Goal: Transaction & Acquisition: Purchase product/service

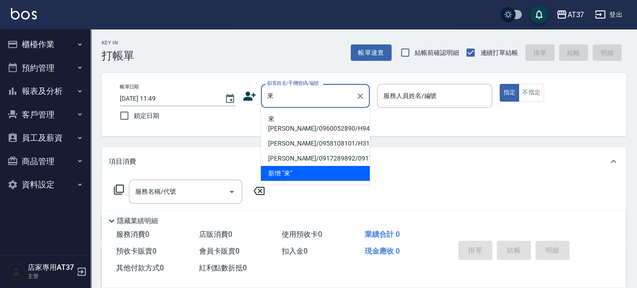
click at [288, 115] on li "來[PERSON_NAME]/0960052890/H94" at bounding box center [315, 124] width 109 height 25
type input "來[PERSON_NAME]/0960052890/H94"
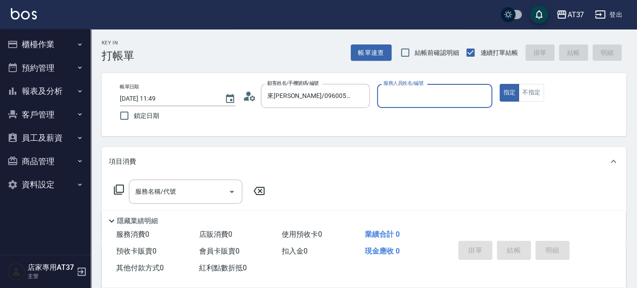
type input "[PERSON_NAME]-4"
click at [138, 193] on div "服務名稱/代號 服務名稱/代號" at bounding box center [186, 192] width 114 height 24
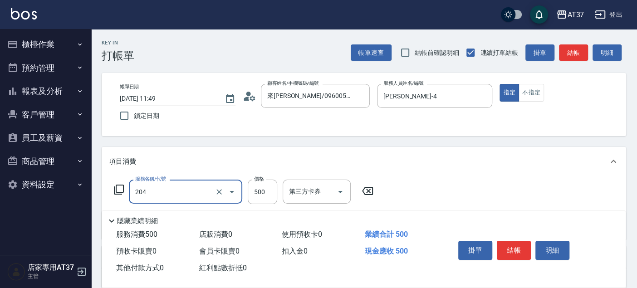
type input "A級洗+剪(204)"
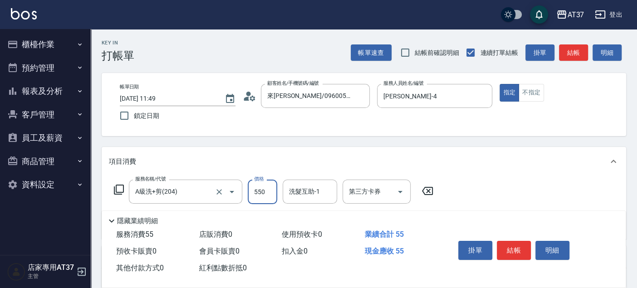
type input "550"
click at [509, 245] on button "結帳" at bounding box center [514, 250] width 34 height 19
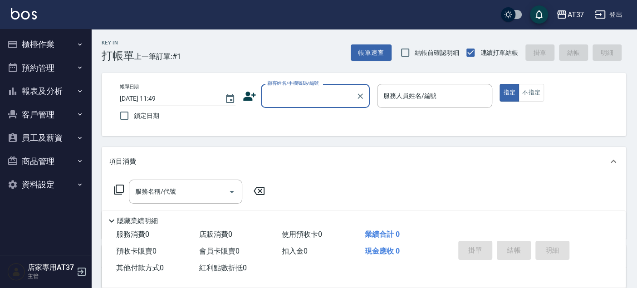
click at [324, 96] on input "顧客姓名/手機號碼/編號" at bounding box center [308, 96] width 87 height 16
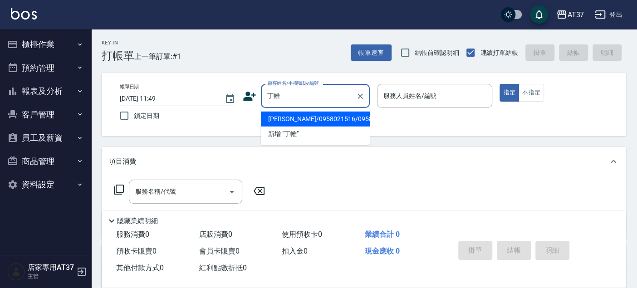
click at [332, 127] on li "[PERSON_NAME]/0958021516/0958021516" at bounding box center [315, 119] width 109 height 15
type input "[PERSON_NAME]/0958021516/0958021516"
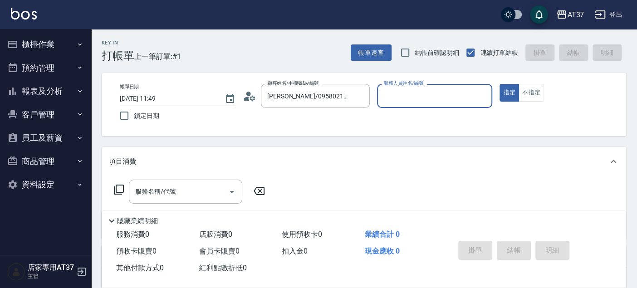
type input "Dolly-6"
click at [500, 84] on button "指定" at bounding box center [510, 93] width 20 height 18
type button "true"
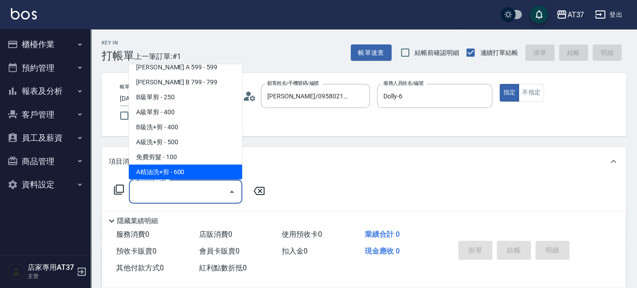
scroll to position [227, 0]
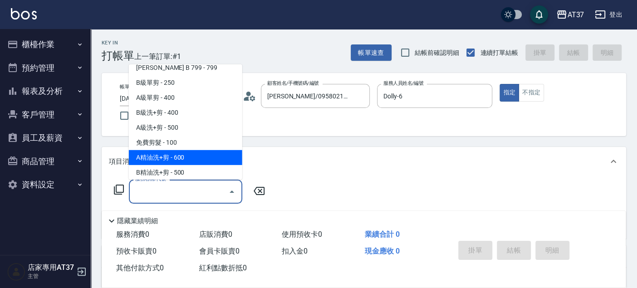
type input "A精油洗+剪(206)"
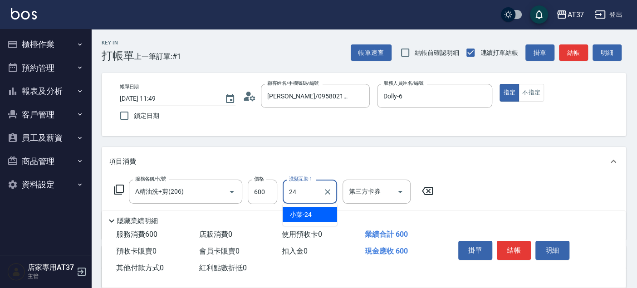
type input "小葉-24"
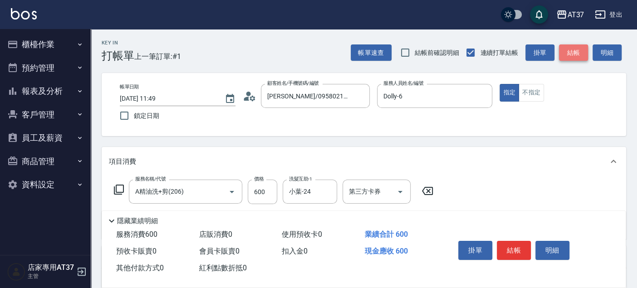
click at [574, 59] on button "結帳" at bounding box center [573, 52] width 29 height 17
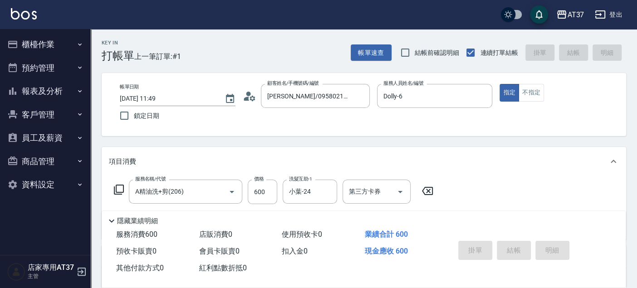
type input "[DATE] 12:03"
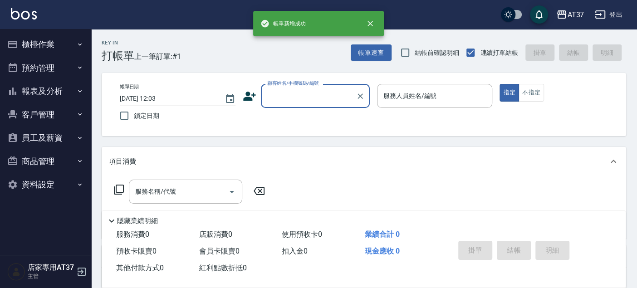
scroll to position [0, 0]
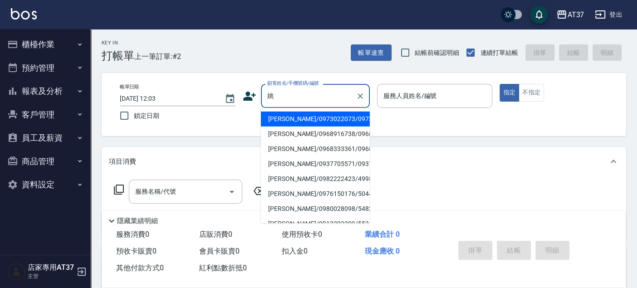
click at [331, 142] on li "[PERSON_NAME]/0968916738/0968916738" at bounding box center [315, 134] width 109 height 15
type input "[PERSON_NAME]/0968916738/0968916738"
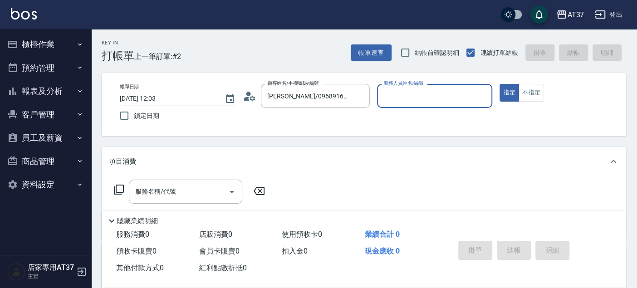
type input "Dolly-6"
click at [235, 192] on icon "Open" at bounding box center [232, 192] width 11 height 11
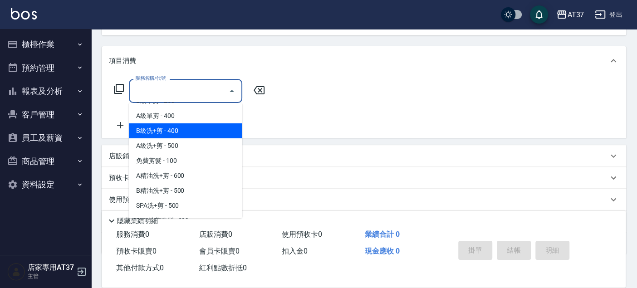
scroll to position [302, 0]
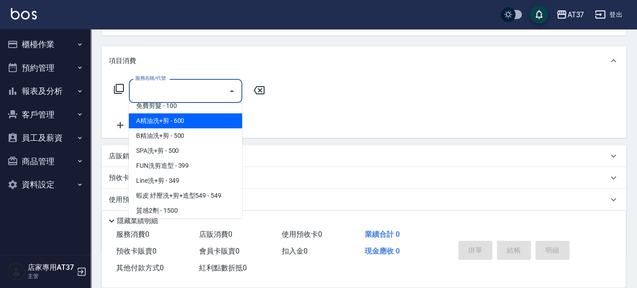
click at [174, 120] on span "A精油洗+剪 - 600" at bounding box center [186, 121] width 114 height 15
type input "A精油洗+剪(206)"
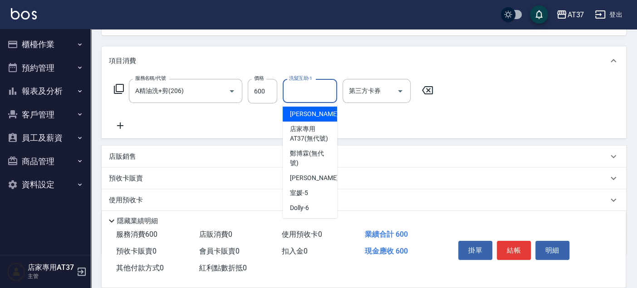
click at [295, 96] on input "洗髮互助-1" at bounding box center [310, 91] width 46 height 16
type input "[PERSON_NAME]-25"
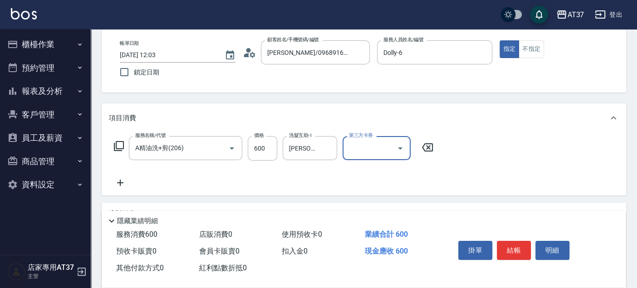
scroll to position [0, 0]
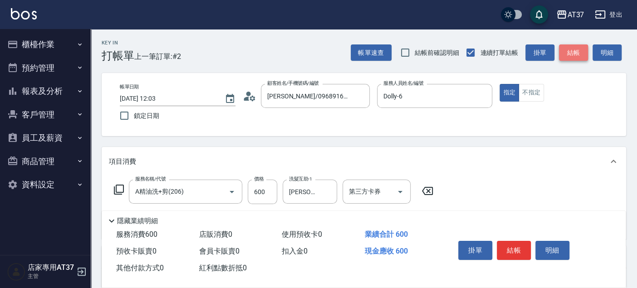
click at [575, 54] on button "結帳" at bounding box center [573, 52] width 29 height 17
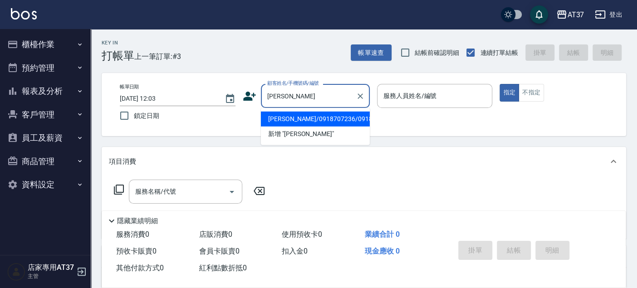
click at [306, 122] on li "[PERSON_NAME]/0918707236/0918707236" at bounding box center [315, 119] width 109 height 15
type input "[PERSON_NAME]/0918707236/0918707236"
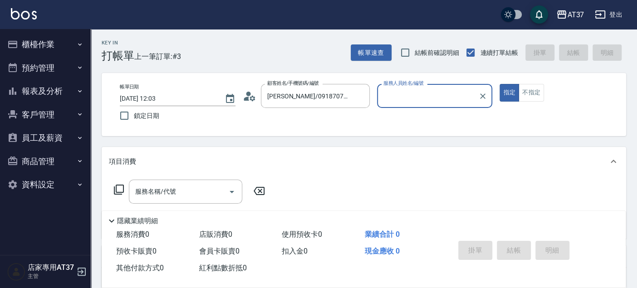
type input "Dolly-6"
click at [230, 192] on icon "Open" at bounding box center [232, 192] width 11 height 11
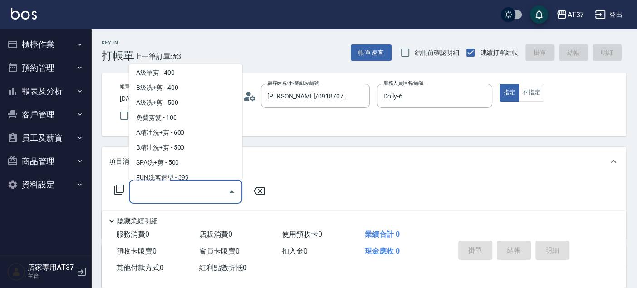
scroll to position [302, 0]
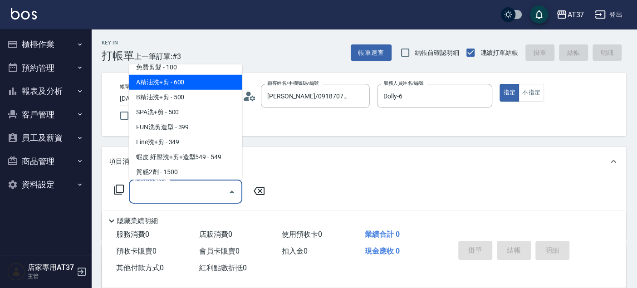
click at [197, 76] on span "A精油洗+剪 - 600" at bounding box center [186, 82] width 114 height 15
type input "A精油洗+剪(206)"
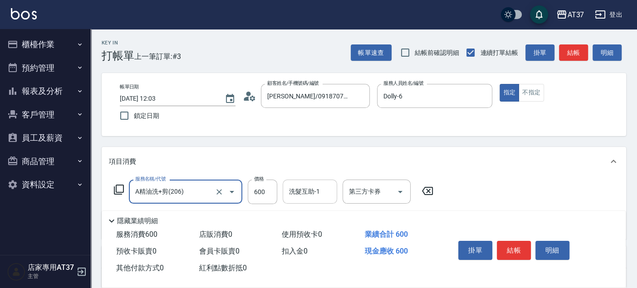
click at [323, 194] on input "洗髮互助-1" at bounding box center [310, 192] width 46 height 16
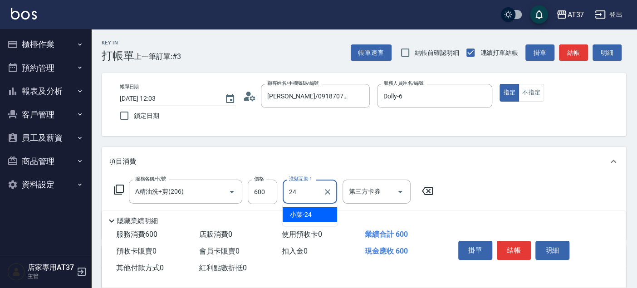
type input "小葉-24"
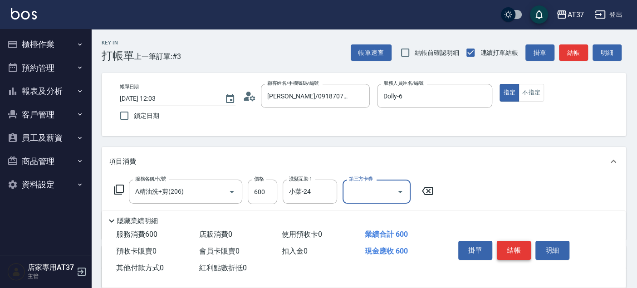
click at [515, 243] on button "結帳" at bounding box center [514, 250] width 34 height 19
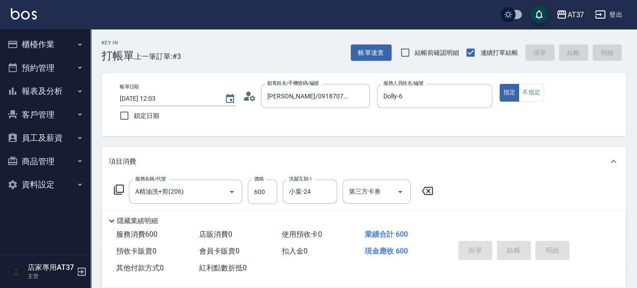
type input "[DATE] 12:04"
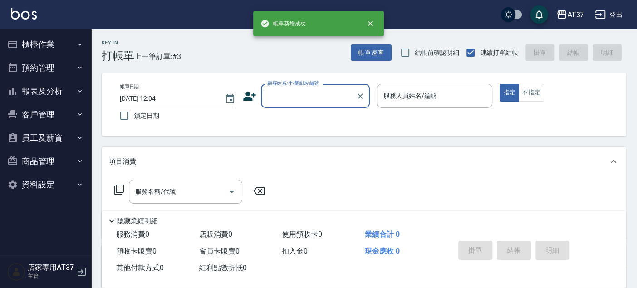
scroll to position [0, 0]
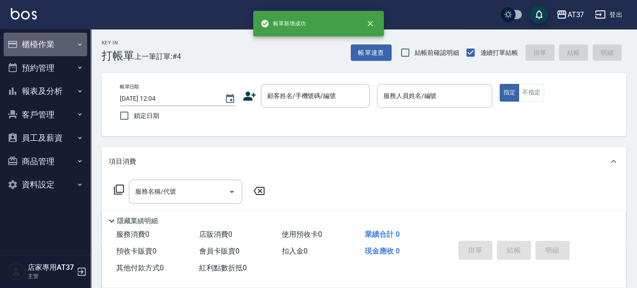
click at [54, 46] on button "櫃檯作業" at bounding box center [46, 45] width 84 height 24
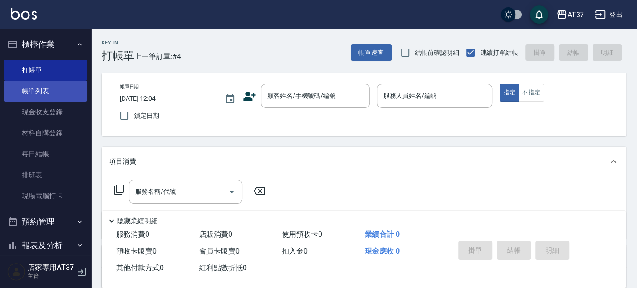
click at [42, 91] on link "帳單列表" at bounding box center [46, 91] width 84 height 21
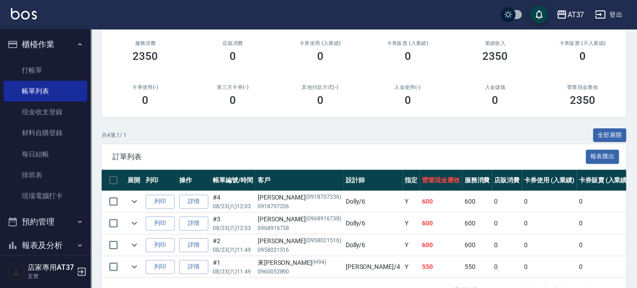
scroll to position [143, 0]
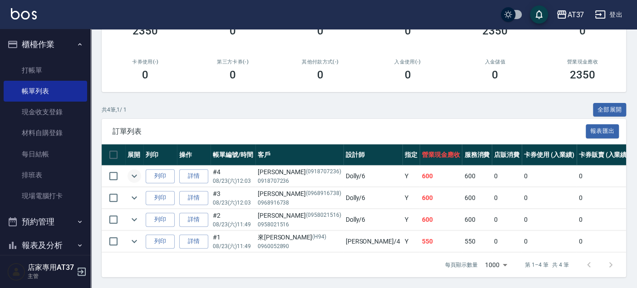
click at [133, 171] on icon "expand row" at bounding box center [134, 176] width 11 height 11
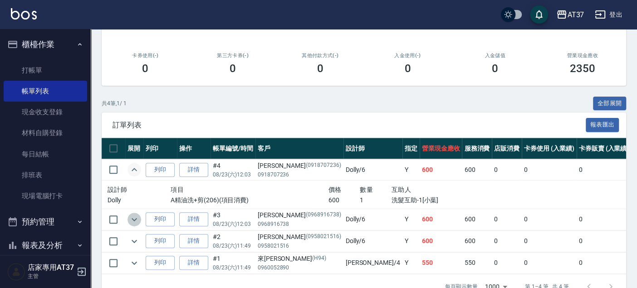
click at [132, 221] on icon "expand row" at bounding box center [134, 219] width 11 height 11
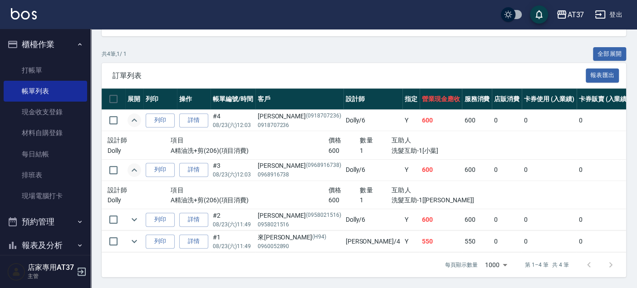
scroll to position [198, 0]
click at [134, 218] on icon "expand row" at bounding box center [134, 219] width 5 height 3
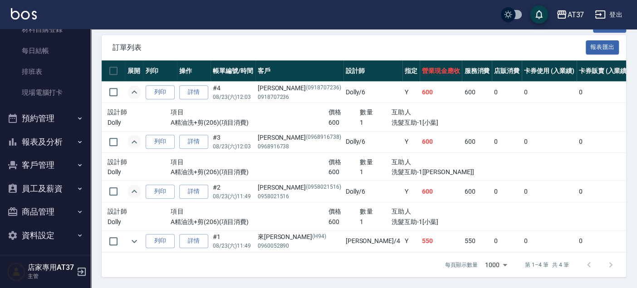
scroll to position [105, 0]
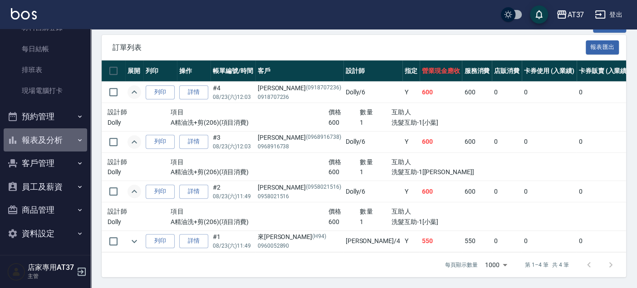
click at [50, 143] on button "報表及分析" at bounding box center [46, 140] width 84 height 24
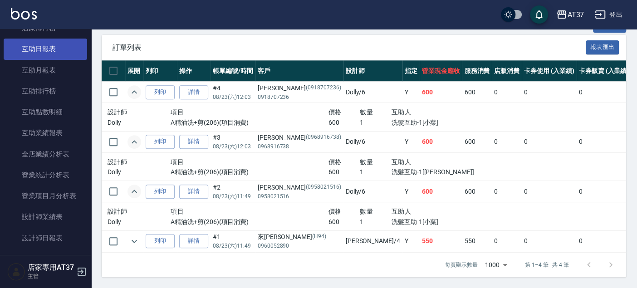
scroll to position [307, 0]
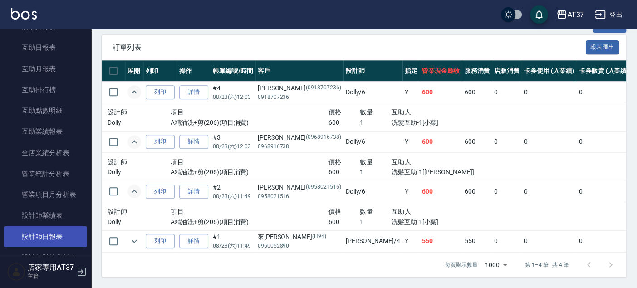
click at [61, 236] on link "設計師日報表" at bounding box center [46, 237] width 84 height 21
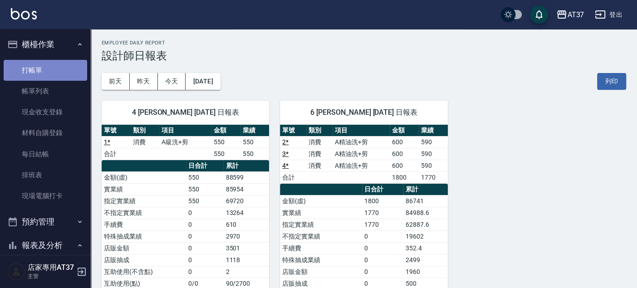
click at [48, 71] on link "打帳單" at bounding box center [46, 70] width 84 height 21
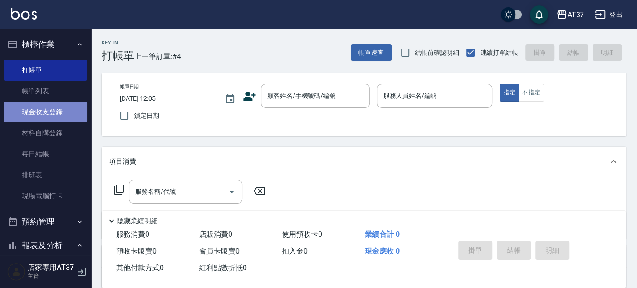
click at [56, 106] on link "現金收支登錄" at bounding box center [46, 112] width 84 height 21
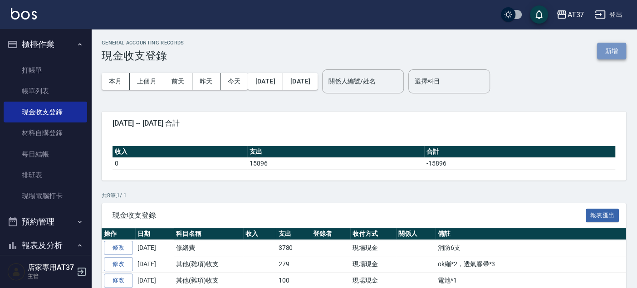
click at [622, 49] on button "新增" at bounding box center [611, 51] width 29 height 17
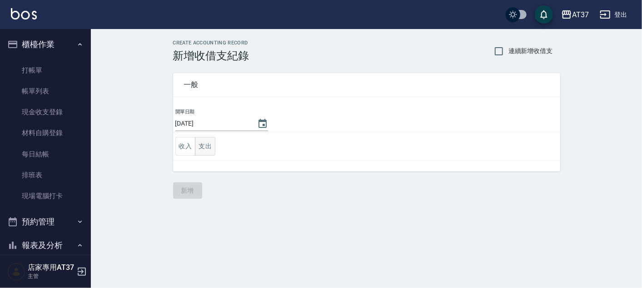
click at [211, 148] on button "支出" at bounding box center [205, 146] width 20 height 19
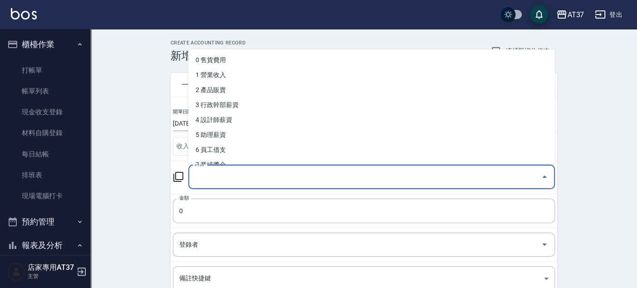
click at [217, 173] on input "科目" at bounding box center [365, 177] width 345 height 16
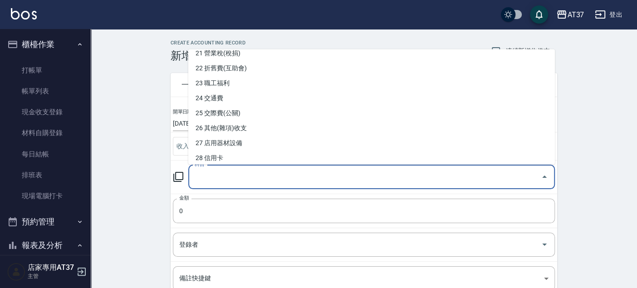
scroll to position [302, 0]
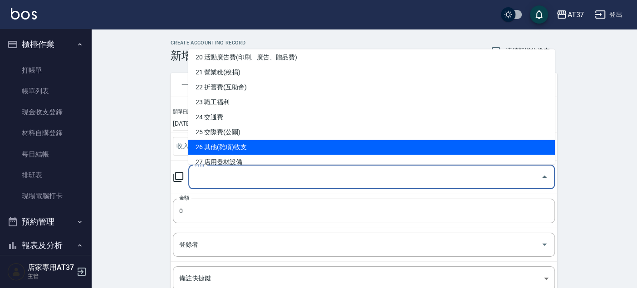
click at [275, 147] on li "26 其他(雜項)收支" at bounding box center [371, 147] width 367 height 15
type input "26 其他(雜項)收支"
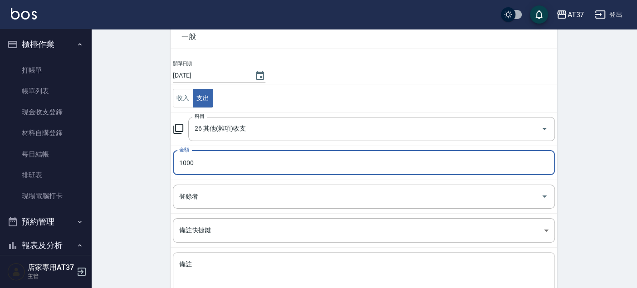
scroll to position [101, 0]
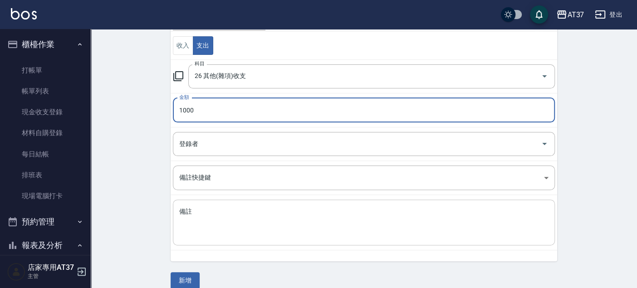
type input "1000"
click at [205, 211] on textarea "備註" at bounding box center [364, 222] width 370 height 31
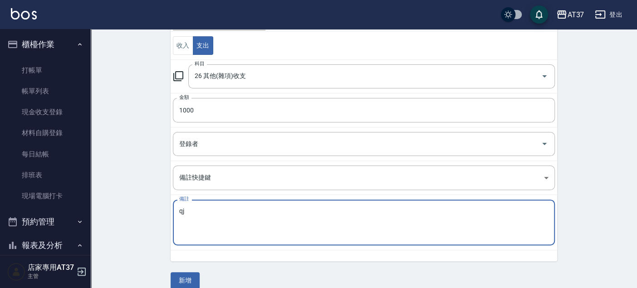
type textarea "q"
type textarea "普渡"
click at [178, 281] on button "新增" at bounding box center [185, 280] width 29 height 17
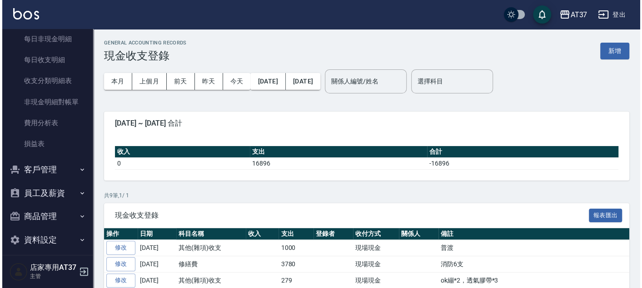
scroll to position [785, 0]
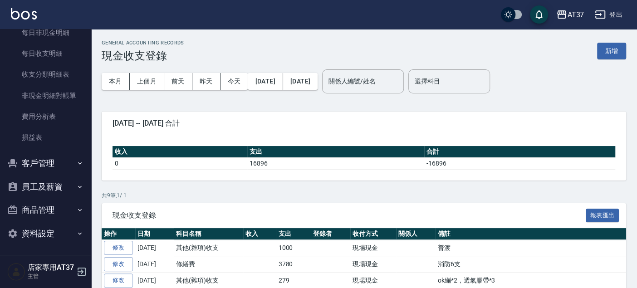
click at [44, 211] on button "商品管理" at bounding box center [46, 210] width 84 height 24
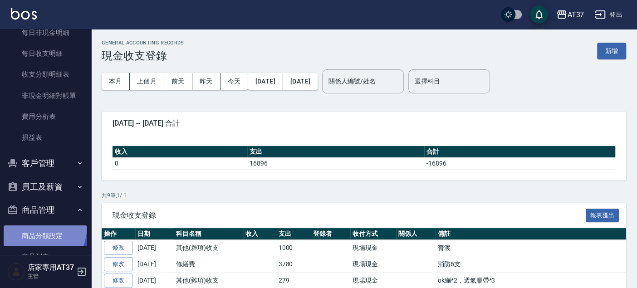
click at [42, 229] on link "商品分類設定" at bounding box center [46, 236] width 84 height 21
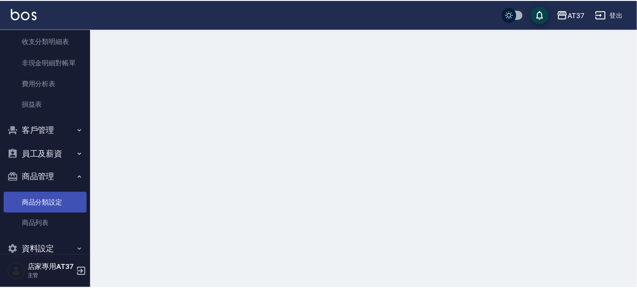
scroll to position [834, 0]
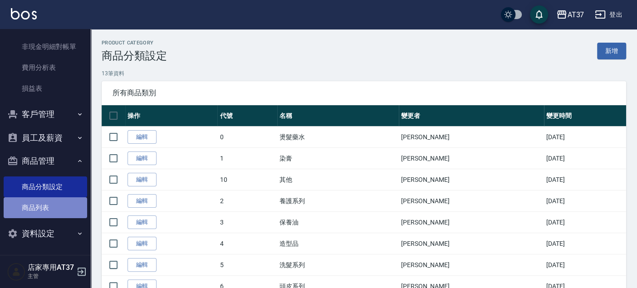
click at [46, 206] on link "商品列表" at bounding box center [46, 207] width 84 height 21
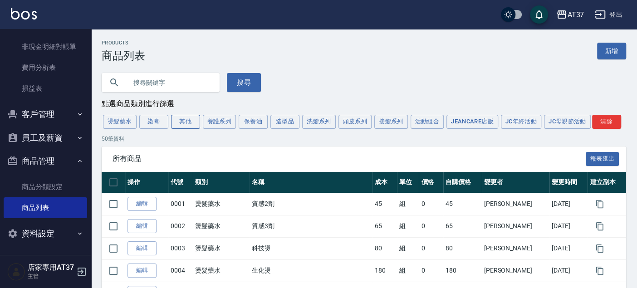
click at [183, 119] on button "其他" at bounding box center [185, 122] width 29 height 14
click at [212, 120] on button "養護系列" at bounding box center [220, 122] width 34 height 14
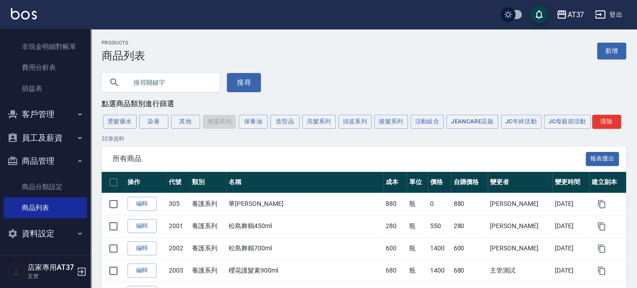
click at [249, 119] on button "保養油" at bounding box center [253, 122] width 29 height 14
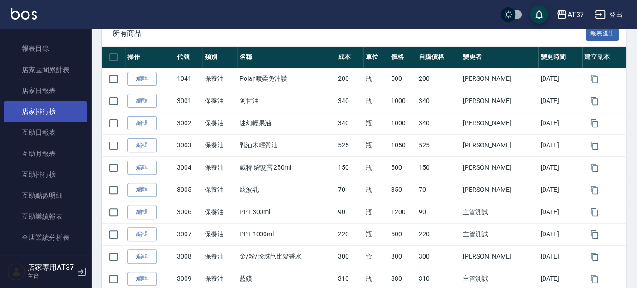
scroll to position [178, 0]
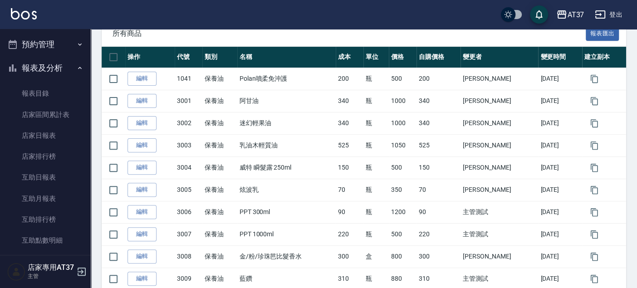
click at [48, 41] on button "預約管理" at bounding box center [46, 45] width 84 height 24
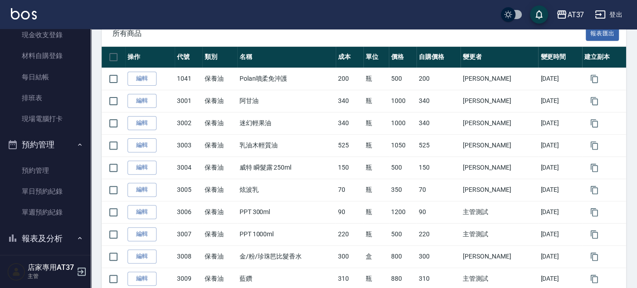
scroll to position [0, 0]
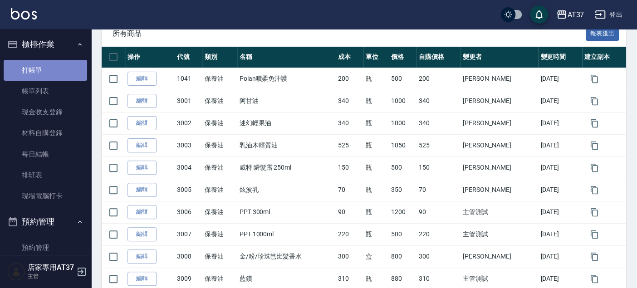
click at [54, 67] on link "打帳單" at bounding box center [46, 70] width 84 height 21
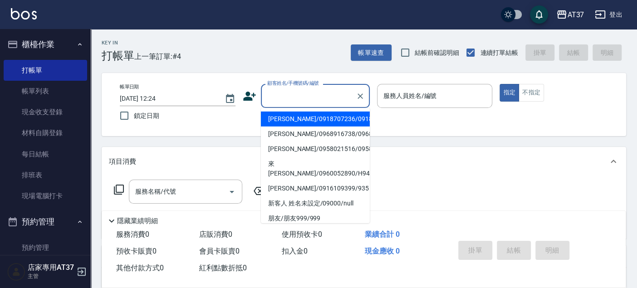
click at [287, 99] on input "顧客姓名/手機號碼/編號" at bounding box center [308, 96] width 87 height 16
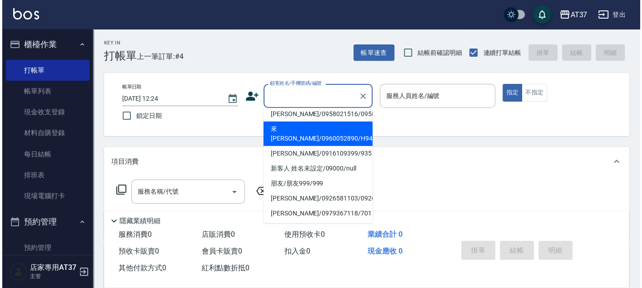
scroll to position [50, 0]
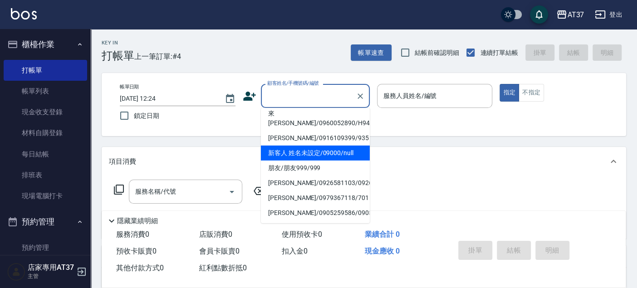
click at [291, 161] on li "新客人 姓名未設定/09000/null" at bounding box center [315, 153] width 109 height 15
type input "新客人 姓名未設定/09000/null"
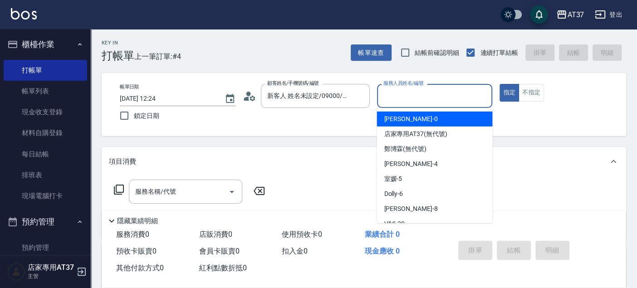
click at [425, 97] on input "服務人員姓名/編號" at bounding box center [435, 96] width 108 height 16
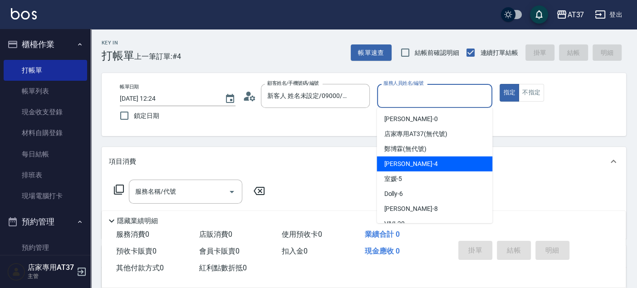
click at [421, 164] on div "[PERSON_NAME] -4" at bounding box center [435, 164] width 116 height 15
type input "[PERSON_NAME]-4"
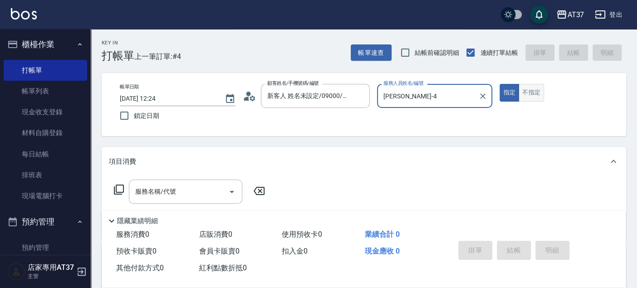
click at [534, 91] on button "不指定" at bounding box center [531, 93] width 25 height 18
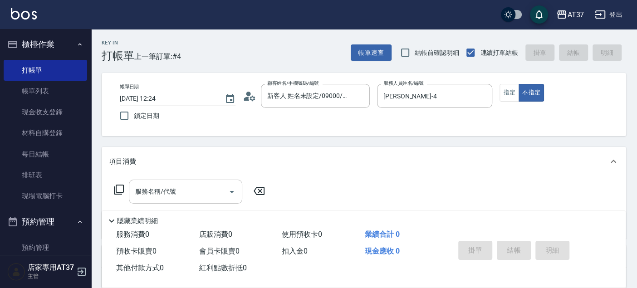
click at [142, 196] on div "服務名稱/代號 服務名稱/代號" at bounding box center [186, 192] width 114 height 24
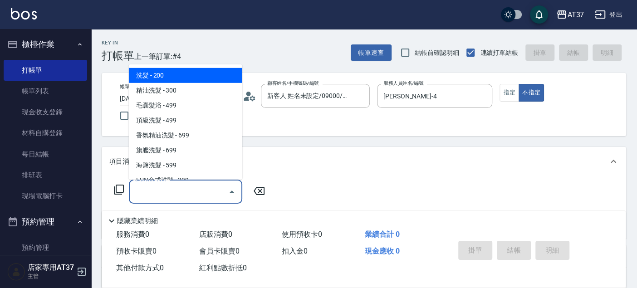
click at [117, 188] on icon at bounding box center [119, 189] width 11 height 11
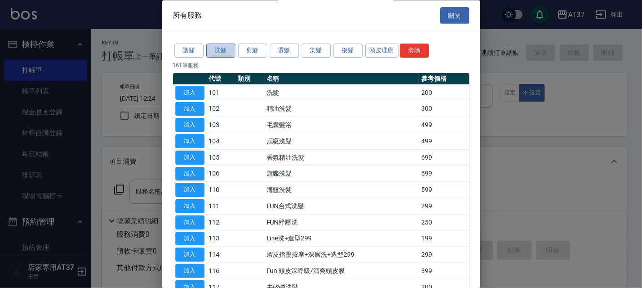
click at [233, 52] on button "洗髮" at bounding box center [220, 51] width 29 height 14
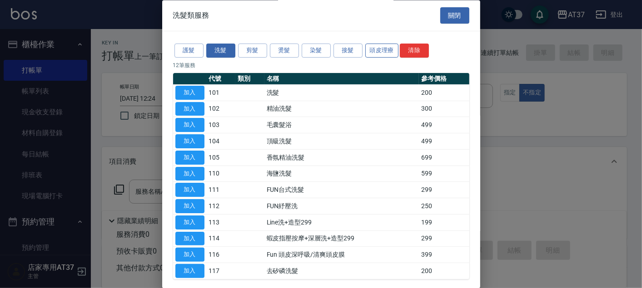
click at [387, 50] on button "頭皮理療" at bounding box center [382, 51] width 34 height 14
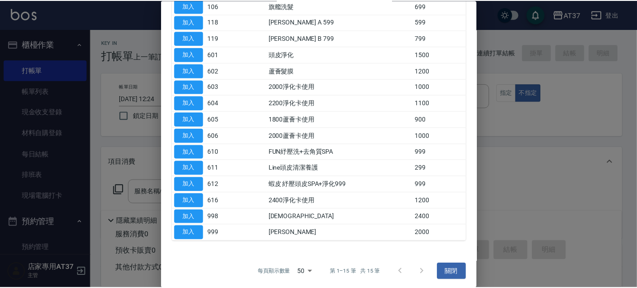
scroll to position [37, 0]
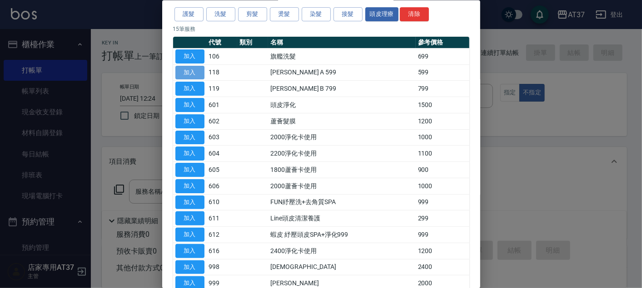
click at [188, 69] on button "加入" at bounding box center [189, 72] width 29 height 14
type input "[PERSON_NAME] A 599(118)"
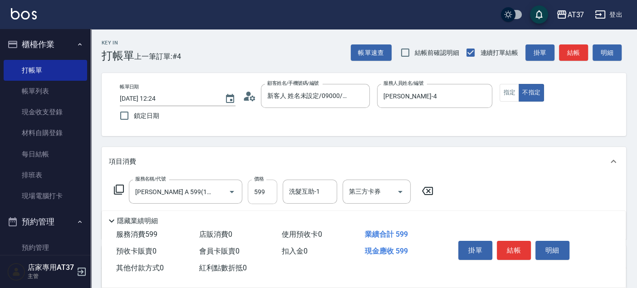
click at [262, 188] on input "599" at bounding box center [263, 192] width 30 height 25
type input "600"
type input "致穎-23"
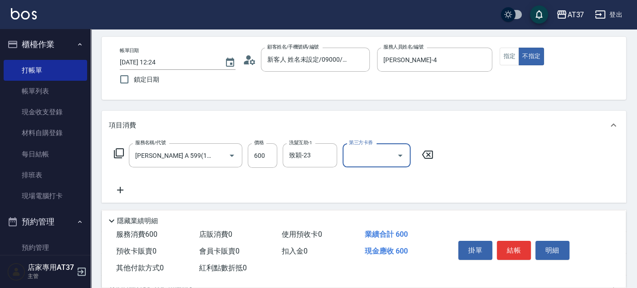
scroll to position [50, 0]
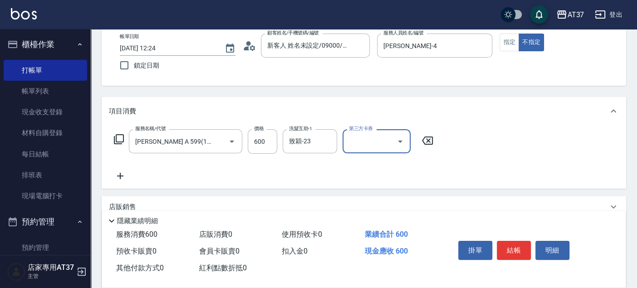
click at [119, 176] on icon at bounding box center [120, 176] width 6 height 6
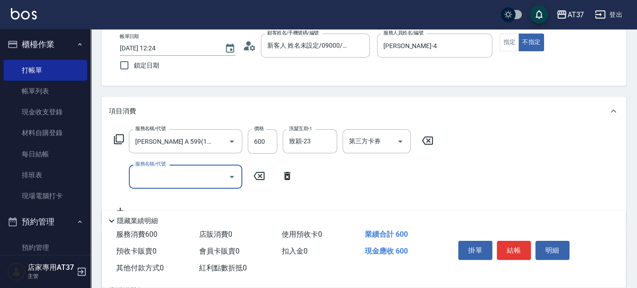
click at [143, 176] on input "服務名稱/代號" at bounding box center [179, 177] width 92 height 16
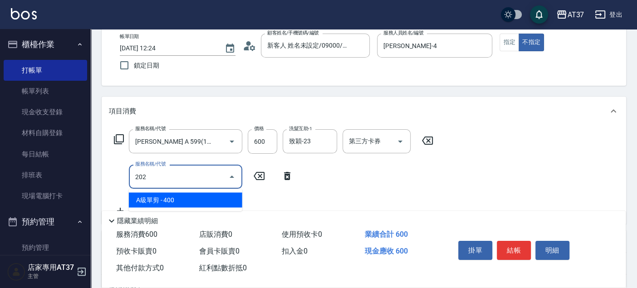
type input "A級單剪(202)"
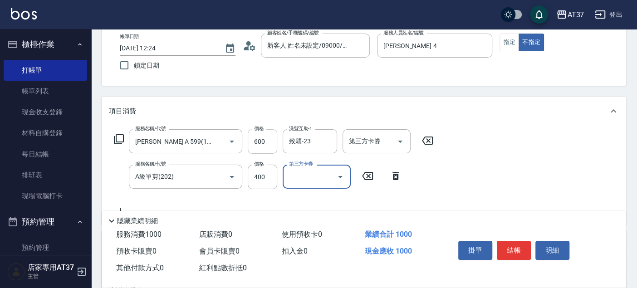
click at [261, 144] on input "600" at bounding box center [263, 141] width 30 height 25
type input "650"
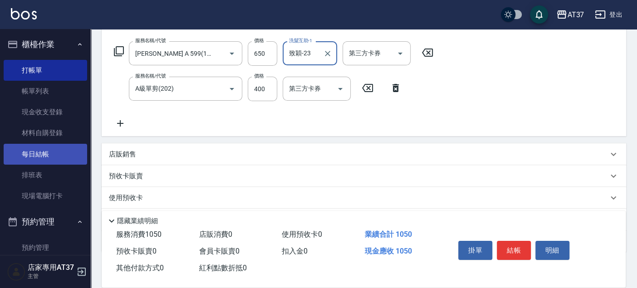
scroll to position [188, 0]
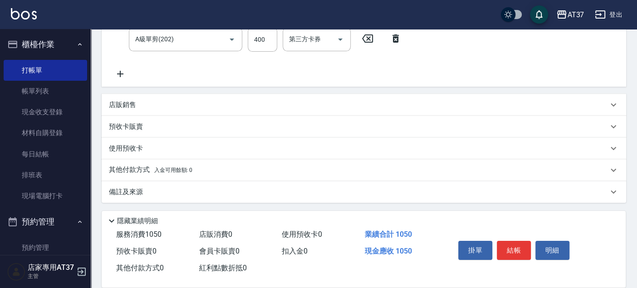
click at [120, 106] on p "店販銷售" at bounding box center [122, 105] width 27 height 10
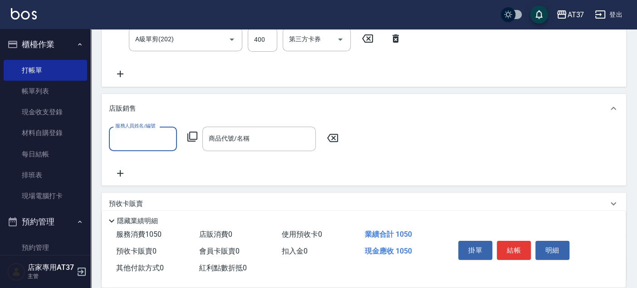
scroll to position [0, 0]
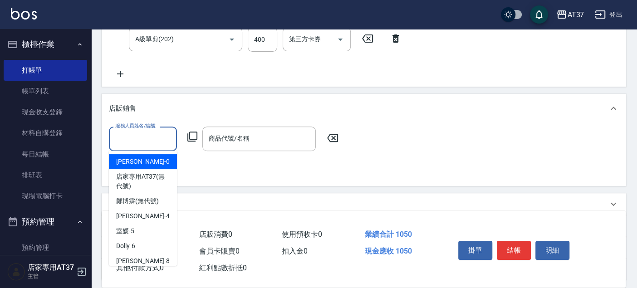
click at [131, 133] on input "服務人員姓名/編號" at bounding box center [143, 139] width 60 height 16
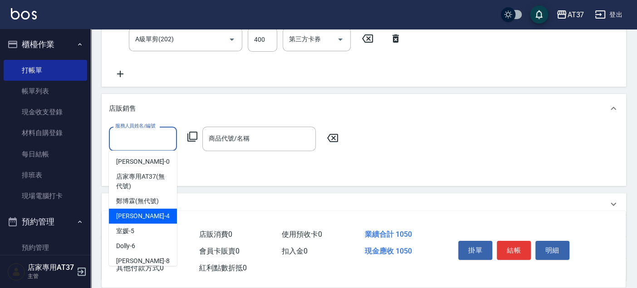
click at [133, 215] on span "[PERSON_NAME] -4" at bounding box center [143, 217] width 54 height 10
type input "[PERSON_NAME]-4"
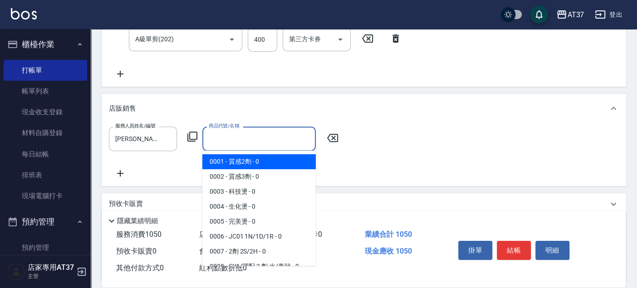
click at [234, 136] on div "商品代號/名稱 商品代號/名稱" at bounding box center [259, 139] width 114 height 24
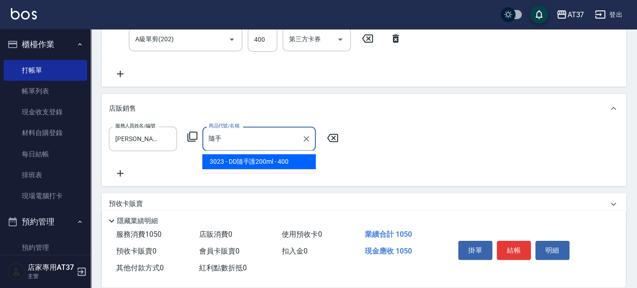
type input "DD隨手護200ml"
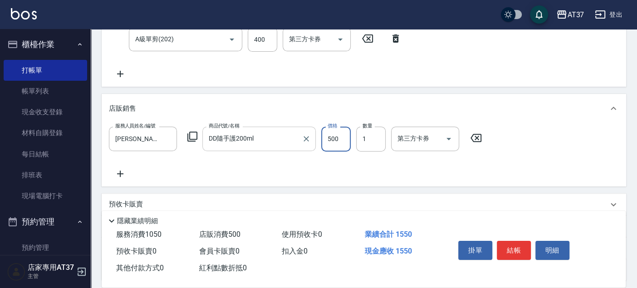
type input "500"
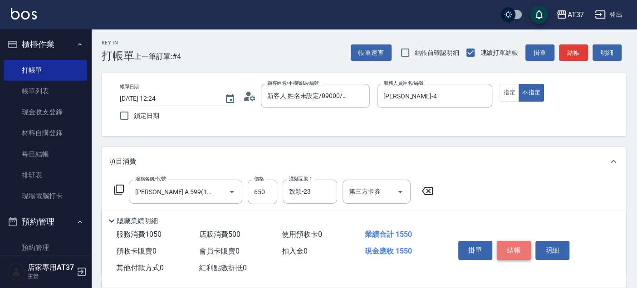
click at [513, 246] on button "結帳" at bounding box center [514, 250] width 34 height 19
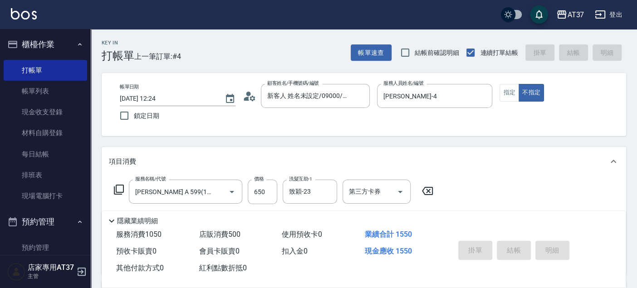
type input "[DATE] 12:26"
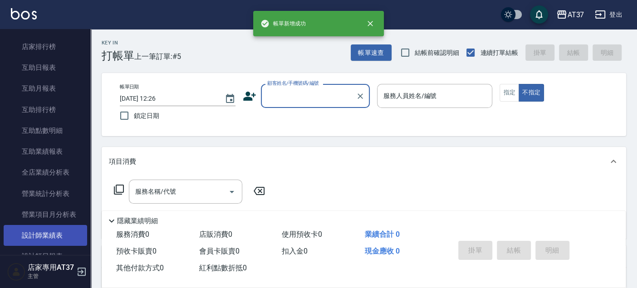
scroll to position [403, 0]
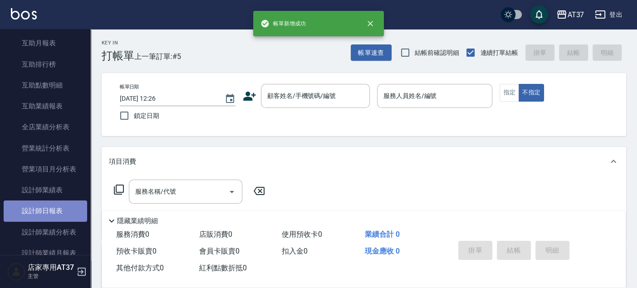
click at [62, 207] on link "設計師日報表" at bounding box center [46, 211] width 84 height 21
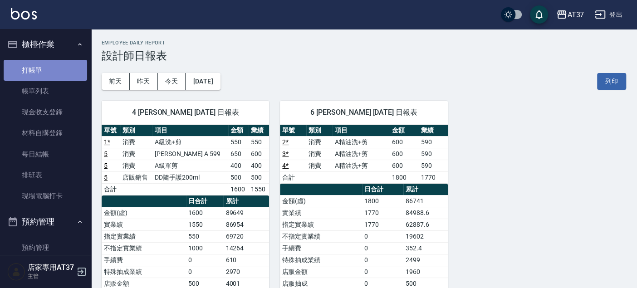
click at [52, 69] on link "打帳單" at bounding box center [46, 70] width 84 height 21
